Goal: Navigation & Orientation: Find specific page/section

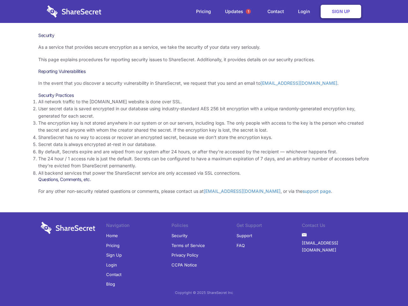
click at [204, 153] on li "By default, Secrets expire and are wiped from our system after 24 hours, or aft…" at bounding box center [203, 151] width 331 height 7
click at [248, 11] on span "1" at bounding box center [248, 11] width 5 height 5
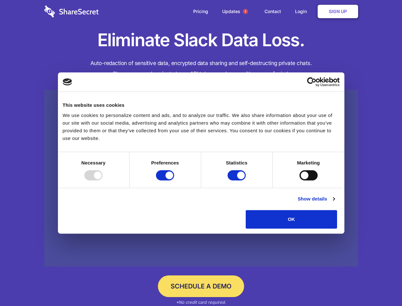
click at [103, 180] on div at bounding box center [93, 175] width 18 height 10
click at [174, 180] on input "Preferences" at bounding box center [165, 175] width 18 height 10
checkbox input "false"
click at [238, 180] on input "Statistics" at bounding box center [237, 175] width 18 height 10
checkbox input "false"
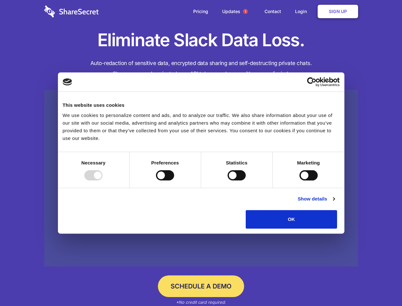
click at [300, 180] on input "Marketing" at bounding box center [309, 175] width 18 height 10
checkbox input "true"
click at [335, 203] on link "Show details" at bounding box center [316, 199] width 37 height 8
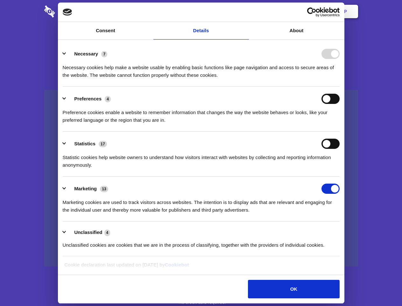
click at [340, 87] on li "Necessary 7 Necessary cookies help make a website usable by enabling basic func…" at bounding box center [201, 64] width 277 height 45
click at [245, 11] on span "1" at bounding box center [245, 11] width 5 height 5
